Goal: Task Accomplishment & Management: Complete application form

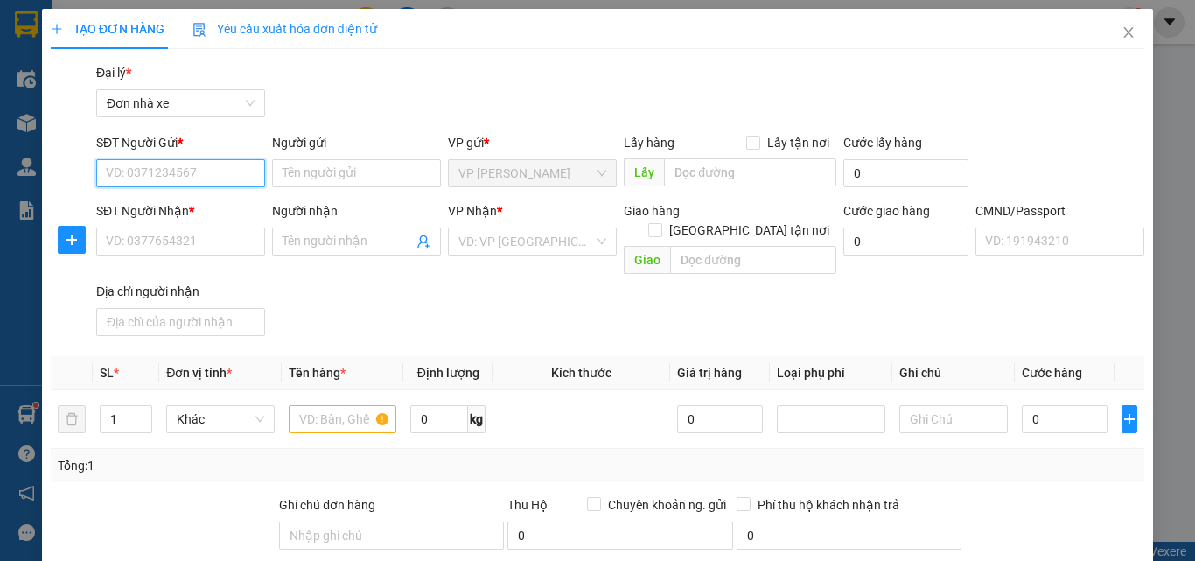
click at [154, 181] on input "SĐT Người Gửi *" at bounding box center [180, 173] width 169 height 28
type input "0343079233"
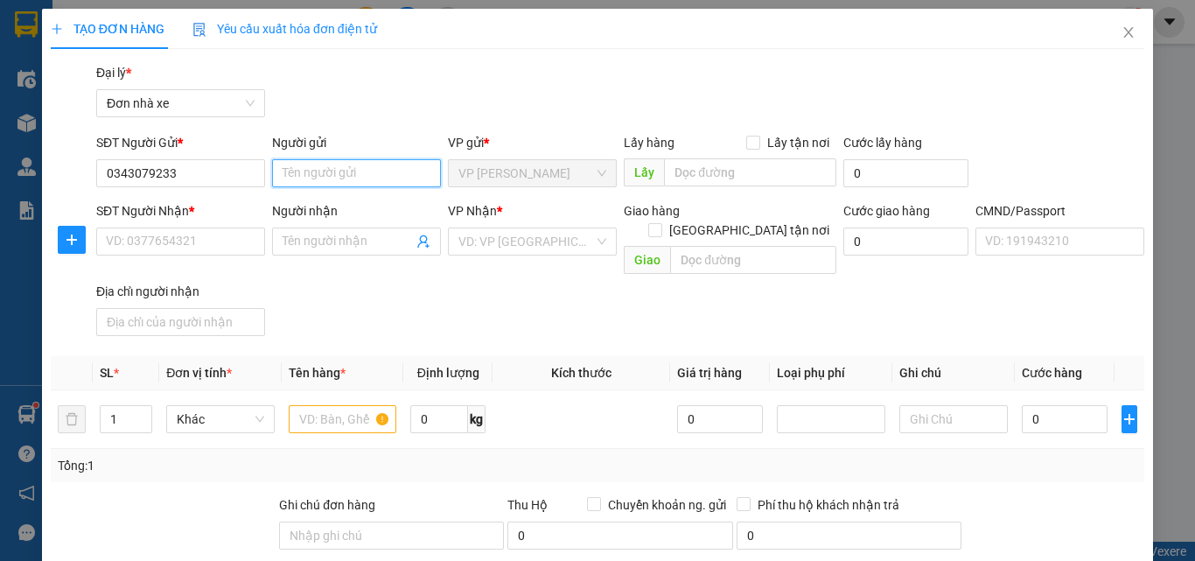
click at [339, 175] on input "Người gửi" at bounding box center [356, 173] width 169 height 28
type input "huệ"
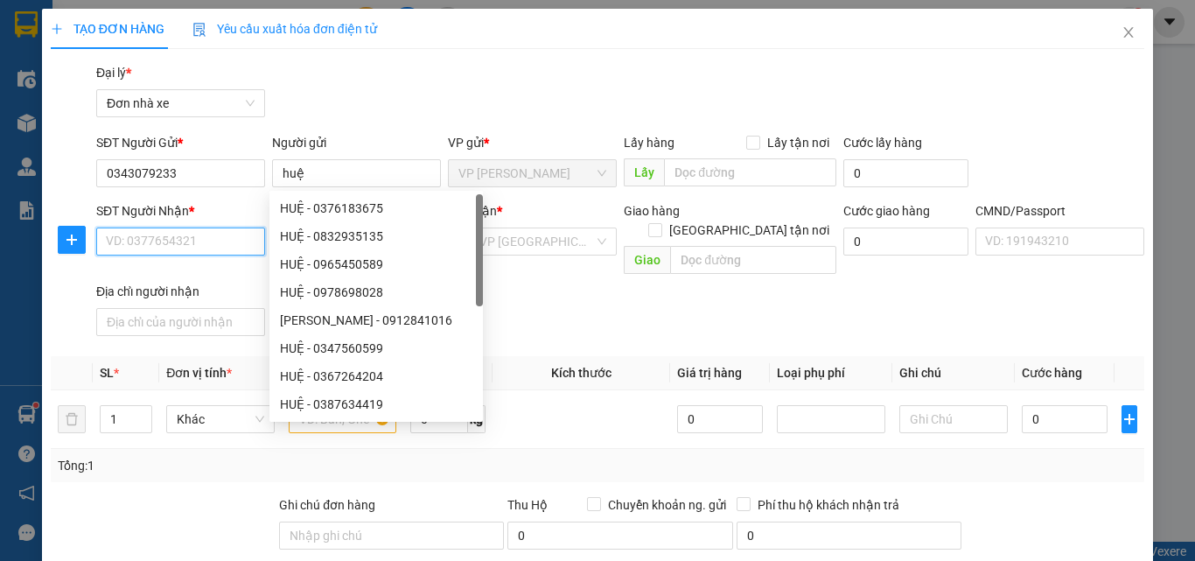
click at [196, 246] on input "SĐT Người Nhận *" at bounding box center [180, 242] width 169 height 28
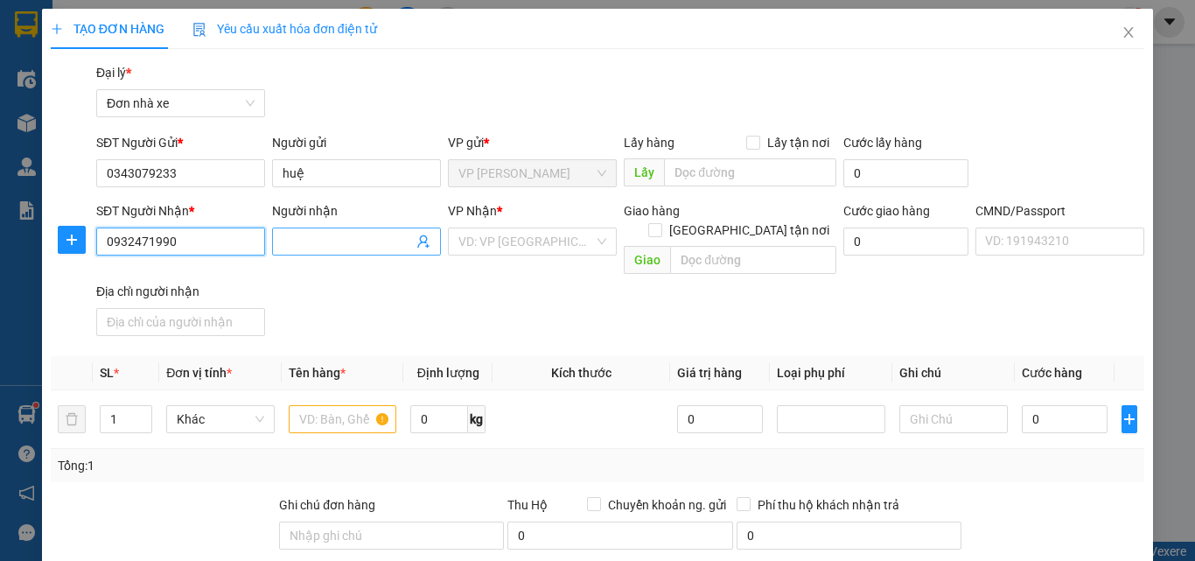
type input "0932471990"
click at [285, 238] on input "Người nhận" at bounding box center [348, 241] width 130 height 19
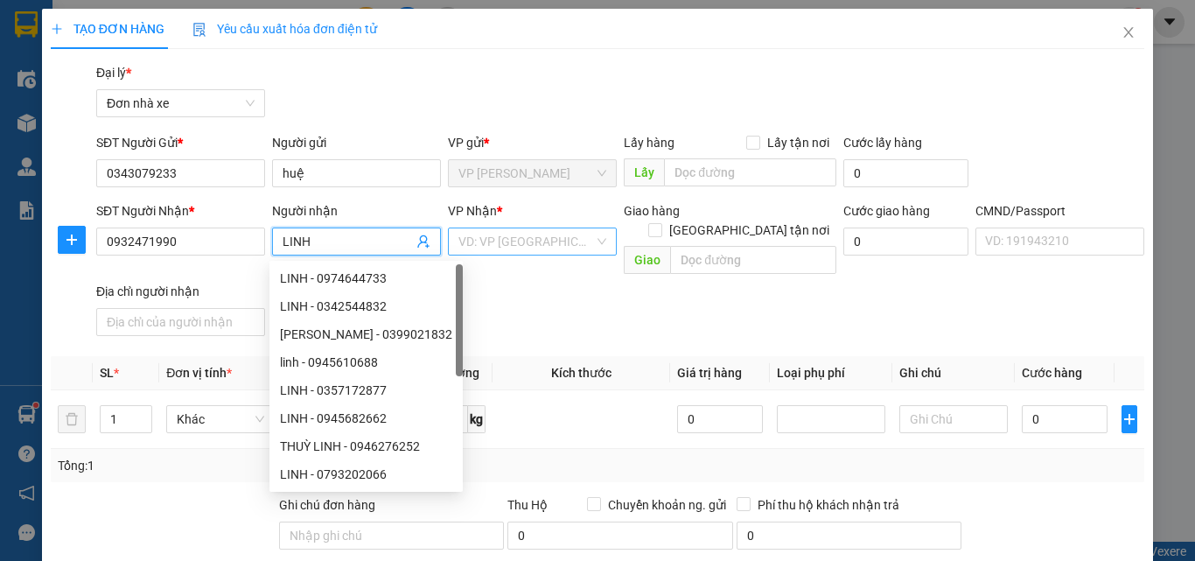
type input "LINH"
click at [543, 249] on input "search" at bounding box center [527, 241] width 136 height 26
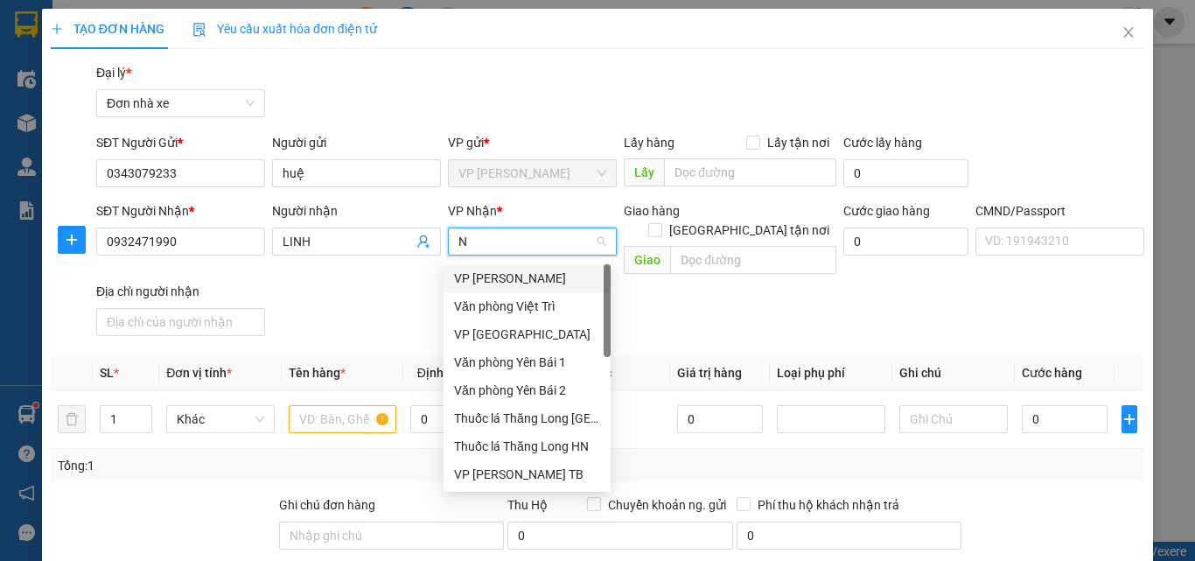
type input "ND"
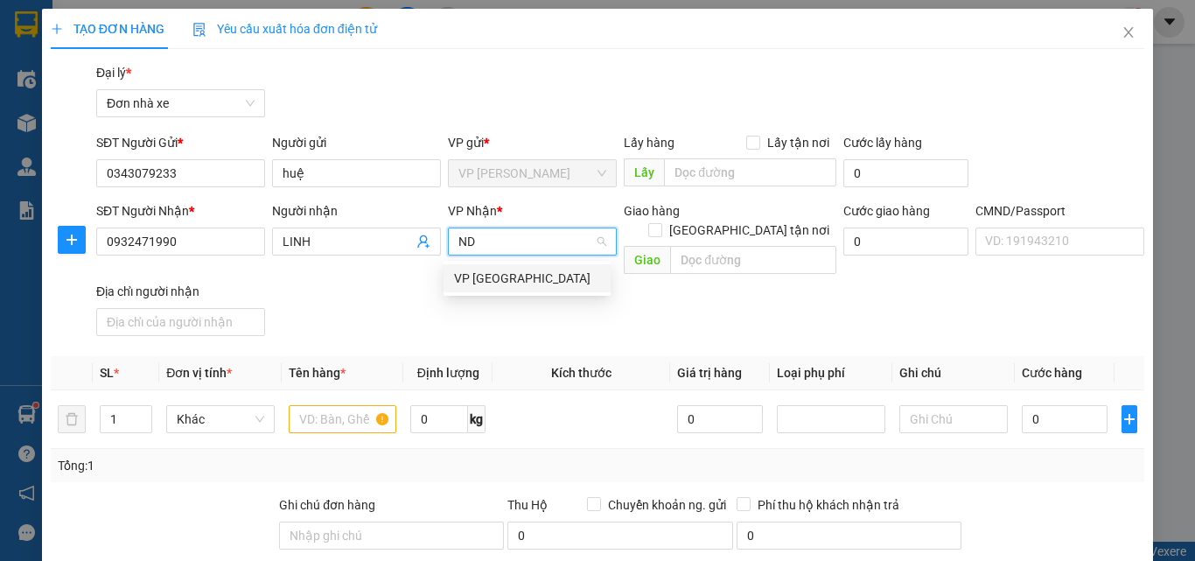
click at [530, 271] on div "VP [GEOGRAPHIC_DATA]" at bounding box center [527, 278] width 146 height 19
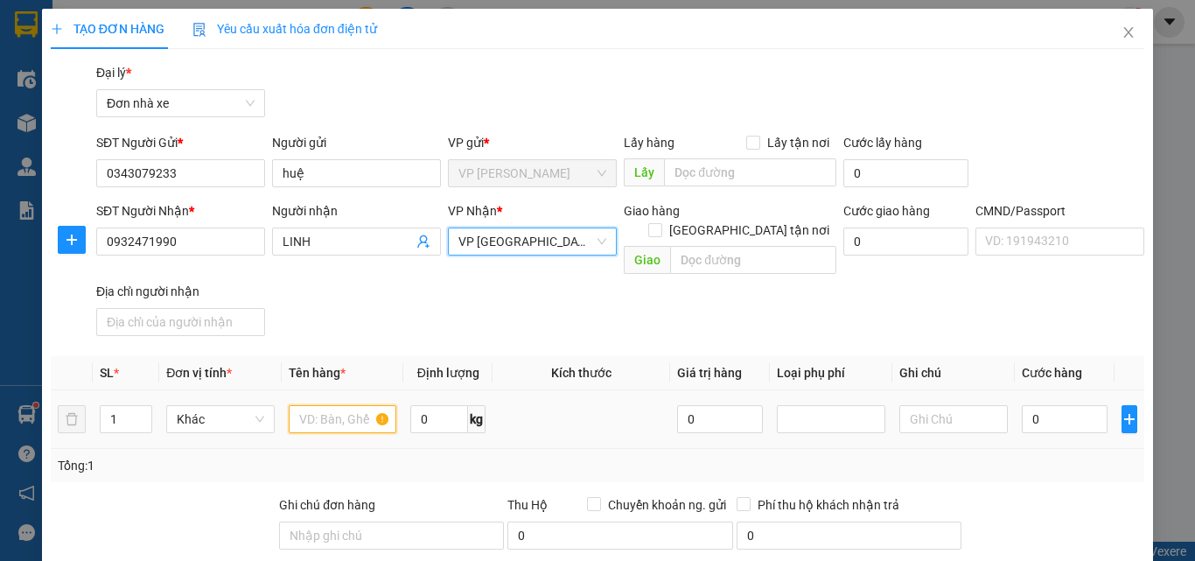
click at [334, 407] on input "text" at bounding box center [343, 419] width 109 height 28
type input "D"
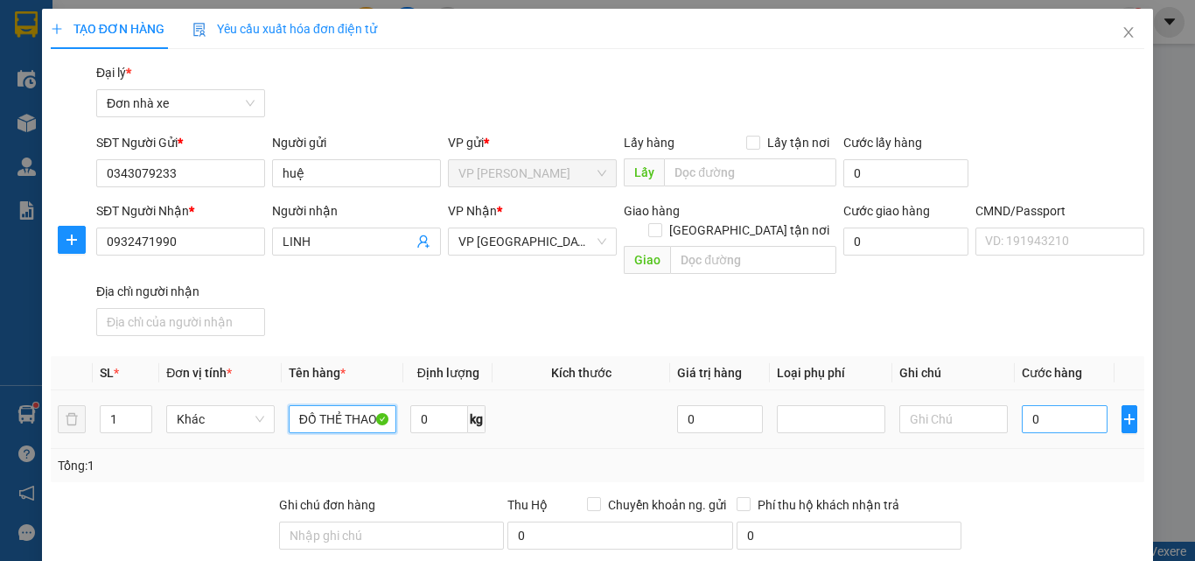
type input "ĐỒ THẺ THAO"
click at [1054, 412] on input "0" at bounding box center [1065, 419] width 86 height 28
type input "3"
type input "30"
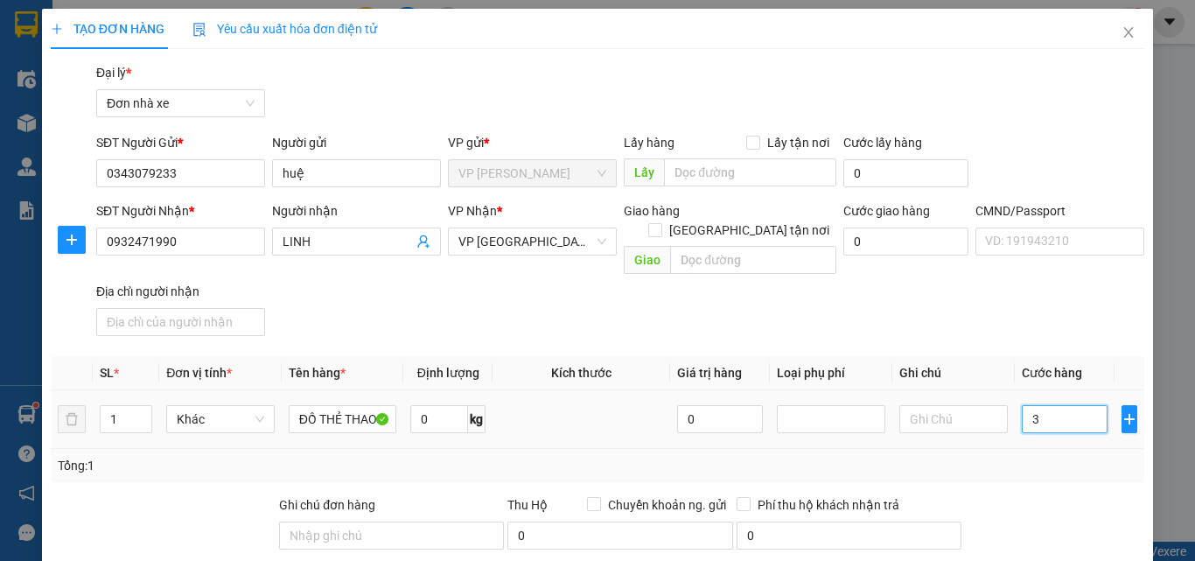
type input "30"
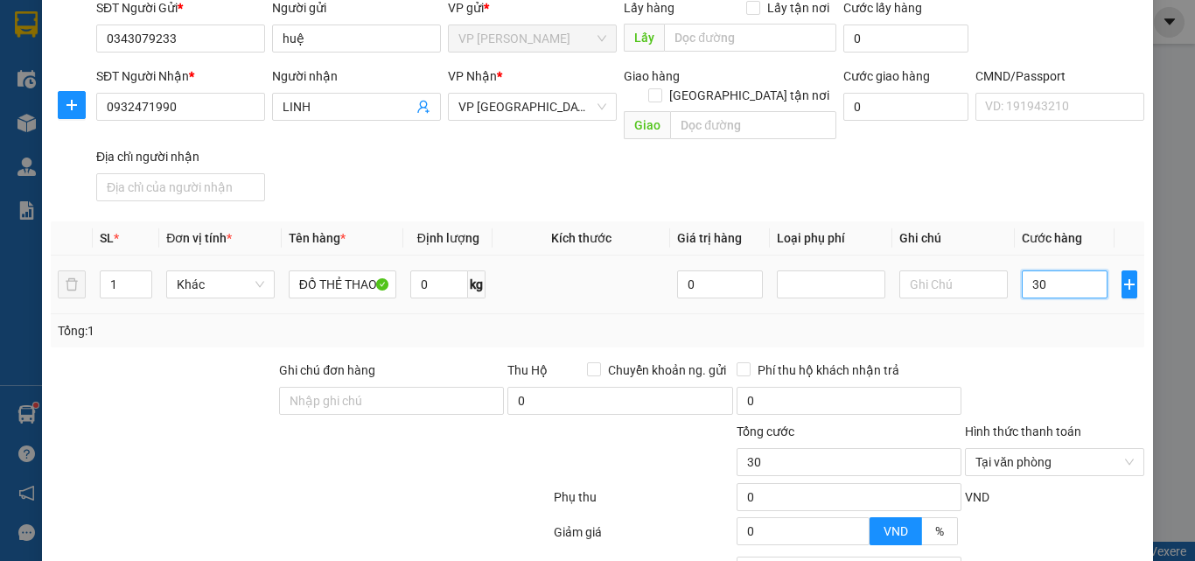
scroll to position [276, 0]
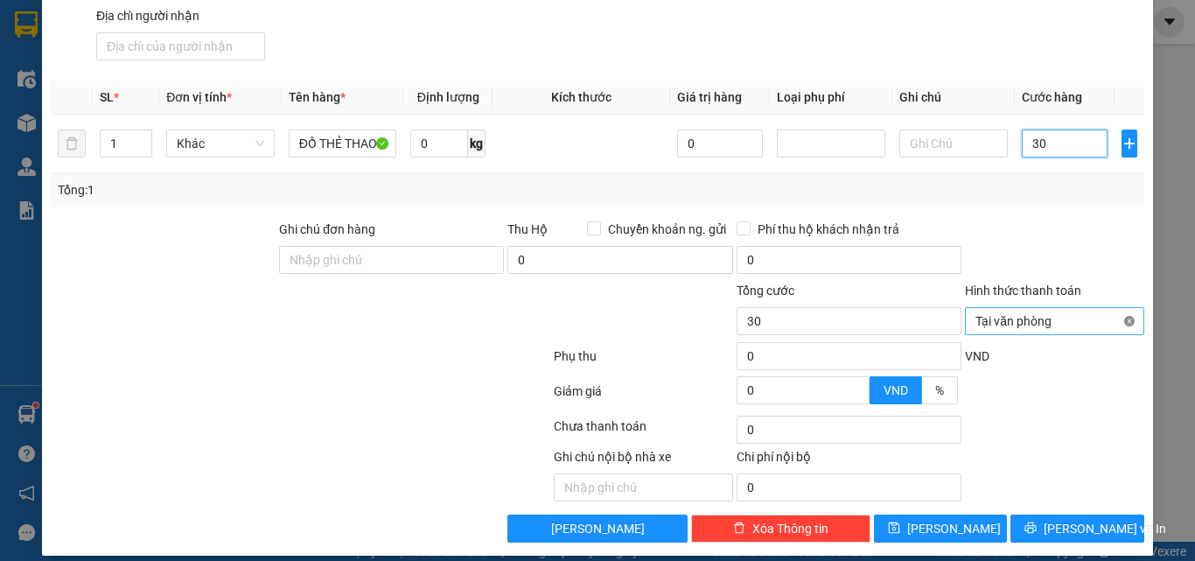
type input "30"
drag, startPoint x: 1118, startPoint y: 300, endPoint x: 1100, endPoint y: 413, distance: 114.4
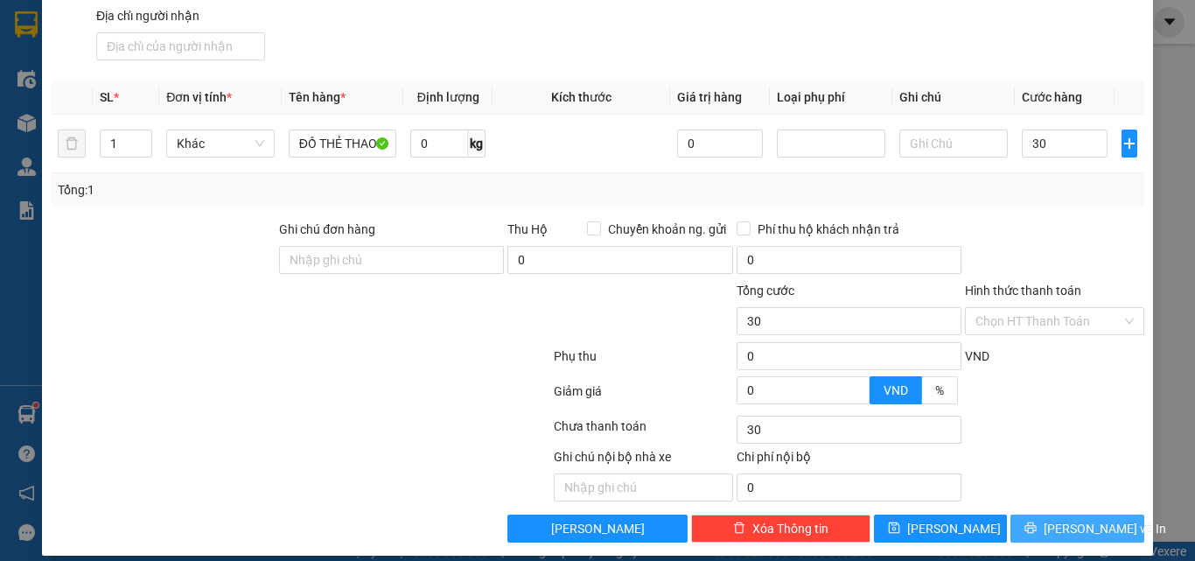
type input "30.000"
click at [1082, 519] on span "[PERSON_NAME] và In" at bounding box center [1105, 528] width 123 height 19
